Goal: Navigation & Orientation: Go to known website

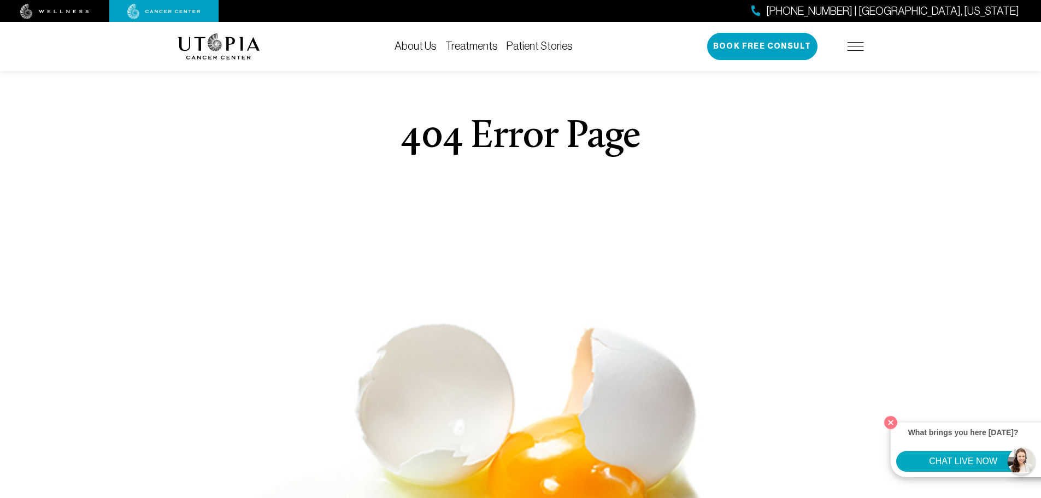
click at [210, 52] on img at bounding box center [219, 46] width 83 height 26
